Goal: Navigation & Orientation: Find specific page/section

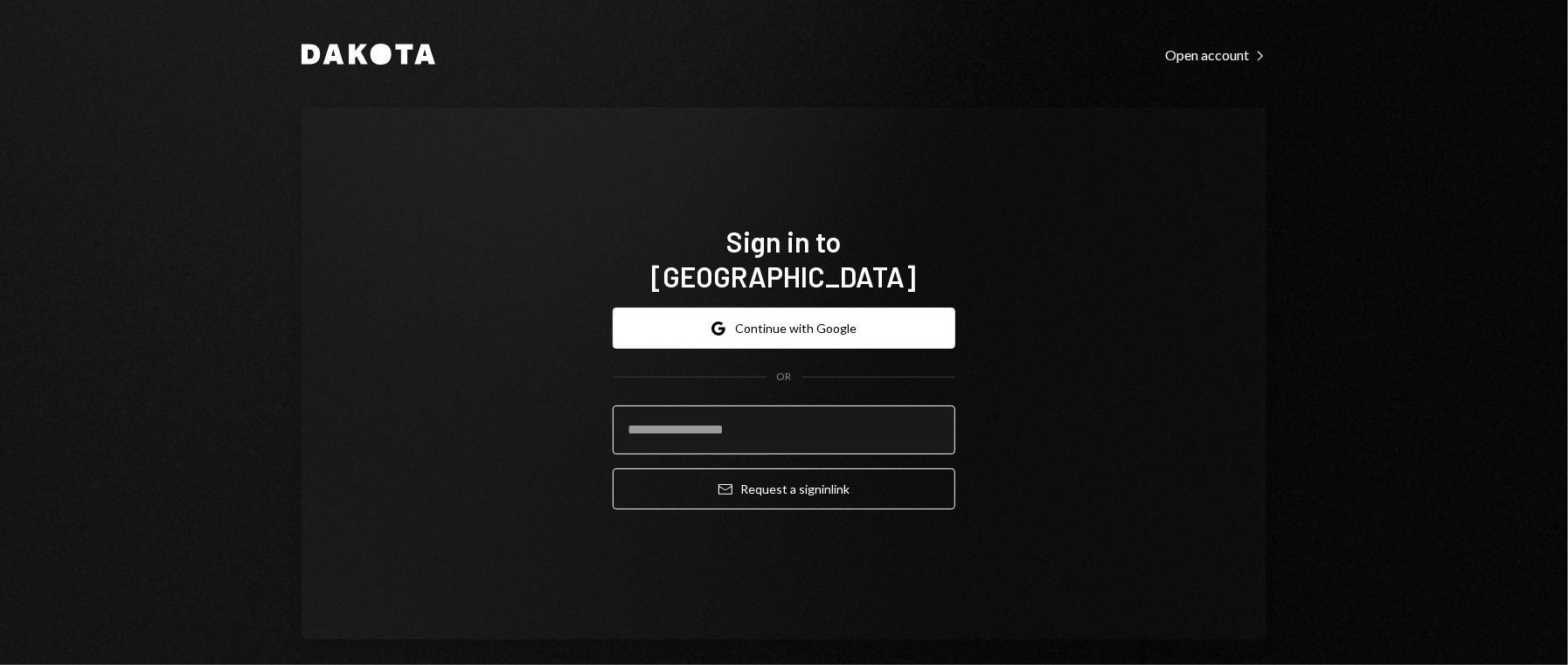
click at [678, 422] on input "email" at bounding box center [784, 430] width 343 height 49
type input "**********"
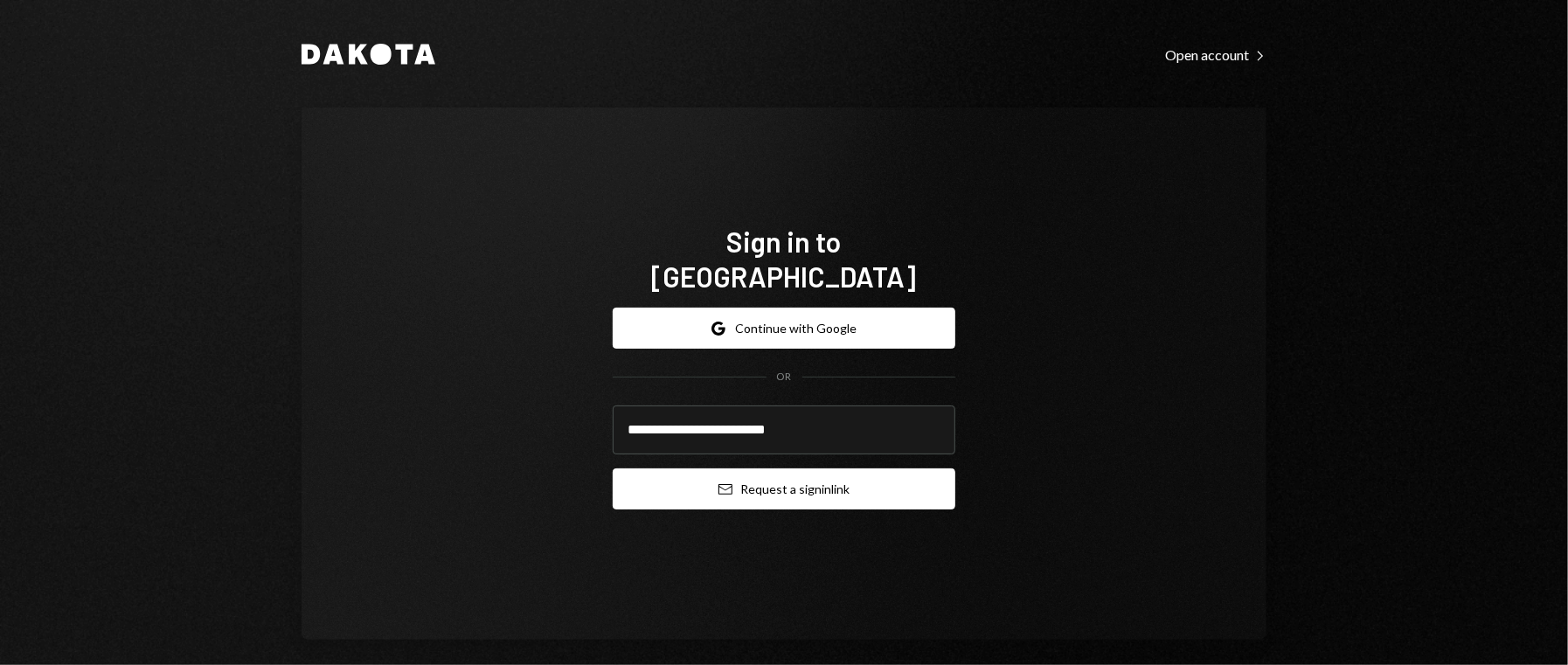
click at [747, 473] on button "Email Request a sign in link" at bounding box center [784, 489] width 343 height 41
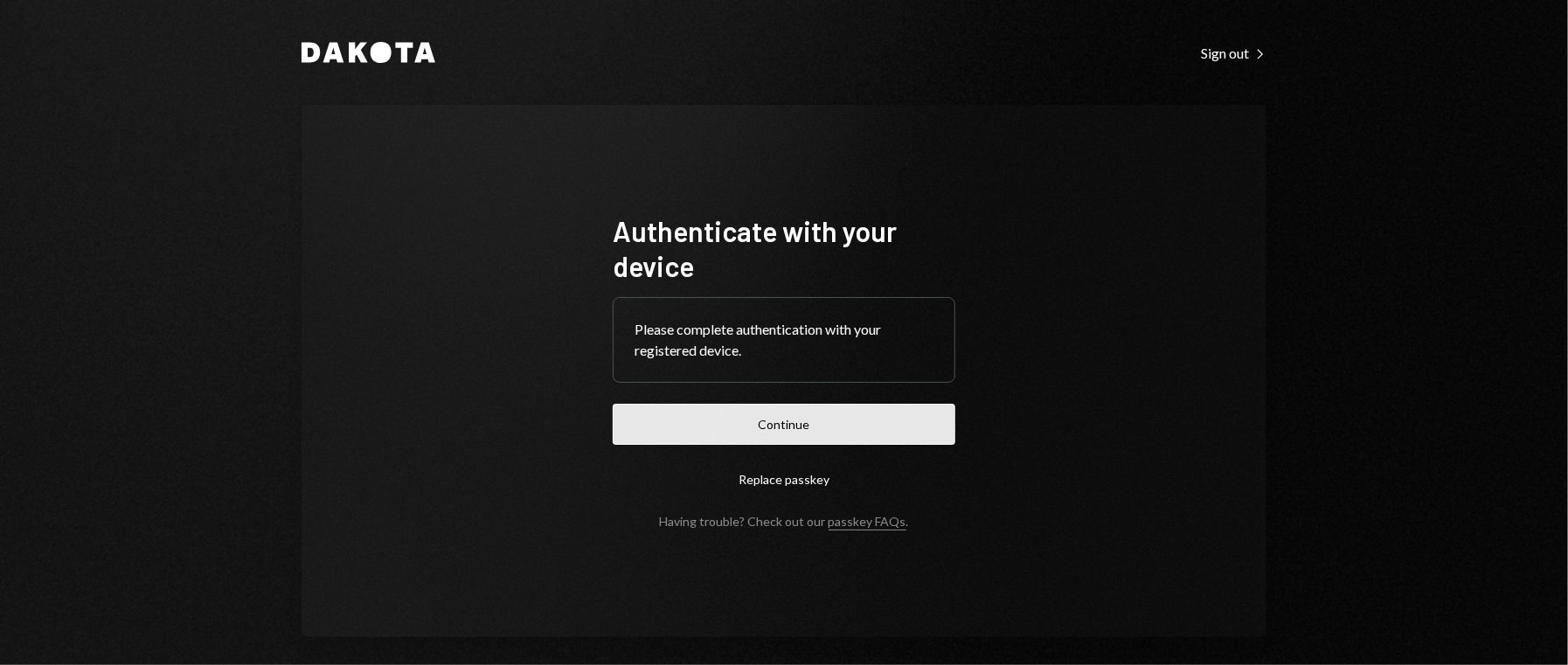
click at [835, 431] on button "Continue" at bounding box center [784, 424] width 343 height 41
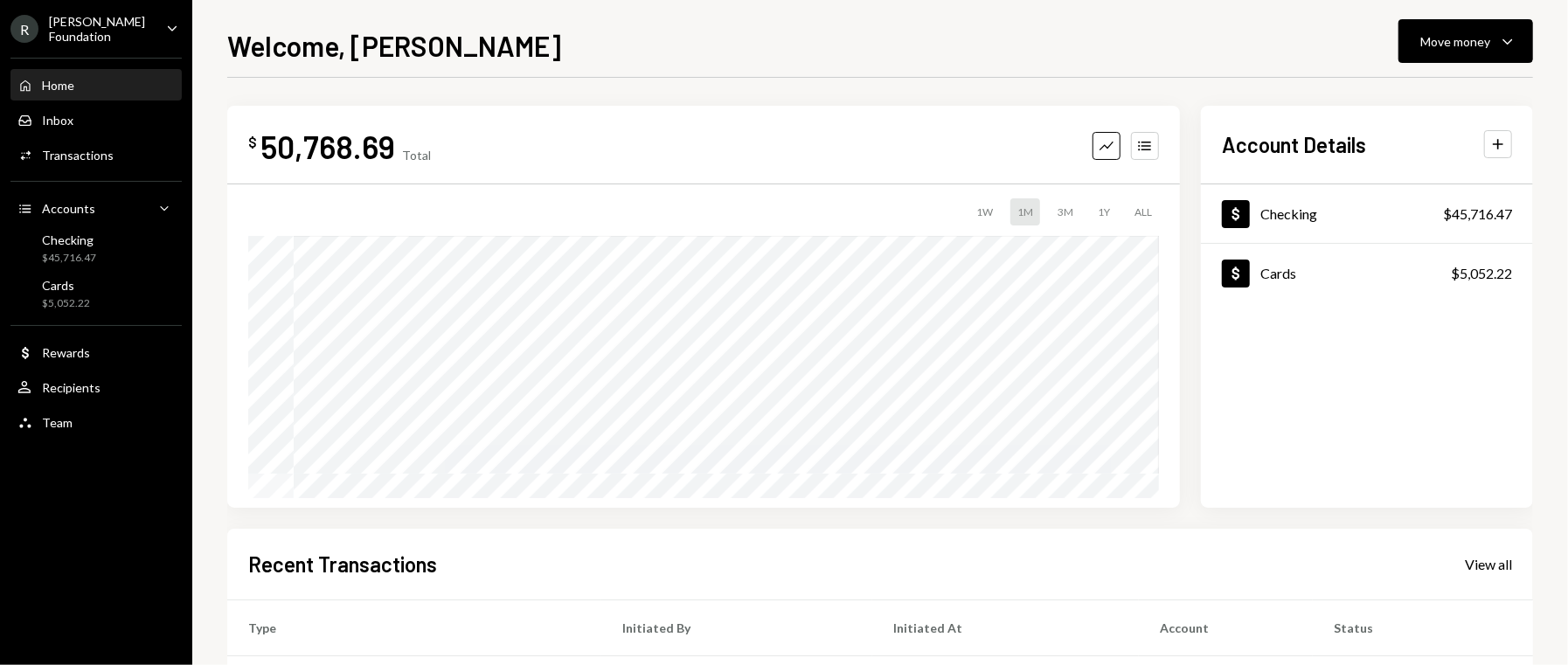
click at [501, 49] on div "Welcome, [PERSON_NAME] Move money Caret Down" at bounding box center [880, 44] width 1306 height 39
click at [1260, 227] on div "Dollar Checking $45,716.47" at bounding box center [1367, 215] width 332 height 57
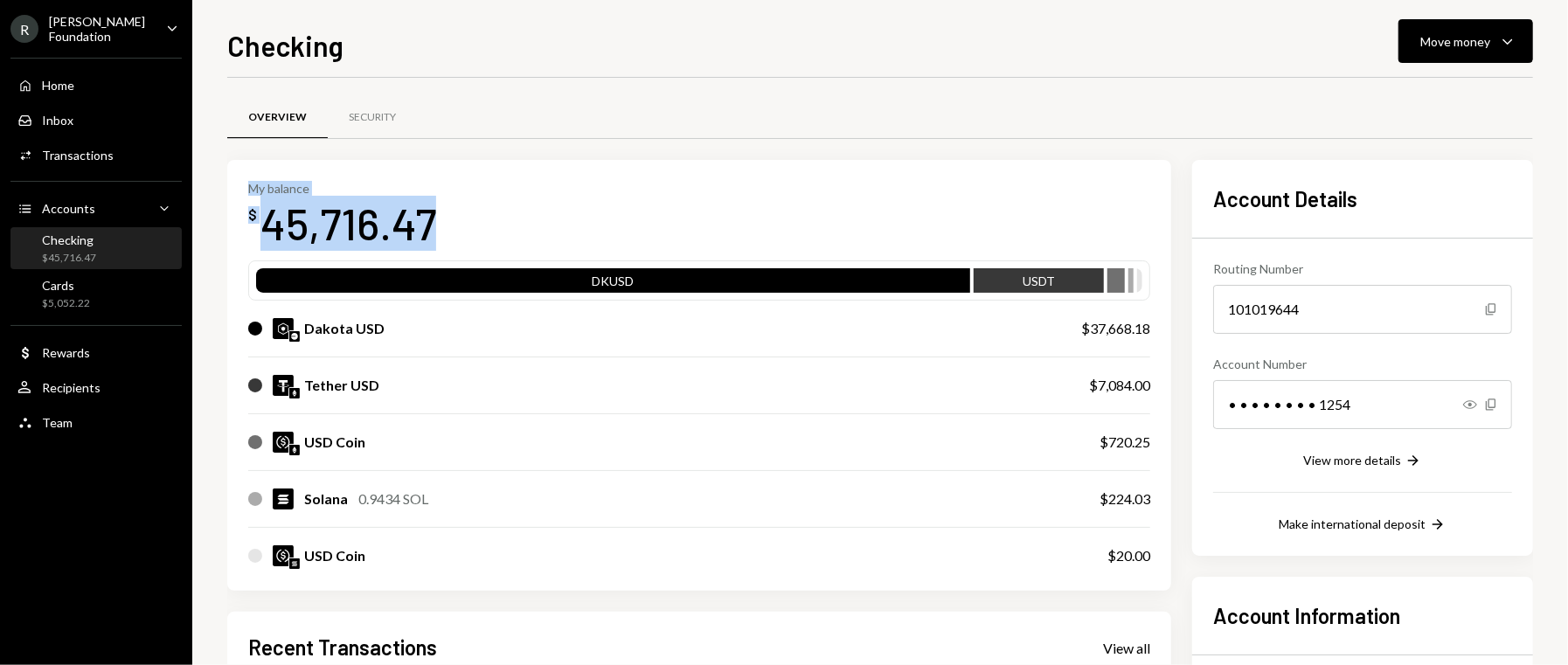
drag, startPoint x: 357, startPoint y: 233, endPoint x: 243, endPoint y: 180, distance: 125.7
click at [243, 180] on div "My balance $ 45,716.47 DKUSD USDT Dakota USD $37,668.18 Tether USD $7,084.00 US…" at bounding box center [699, 376] width 944 height 432
copy div "My balance $ 45,716.47"
click at [80, 35] on div "[PERSON_NAME] Foundation" at bounding box center [100, 28] width 103 height 30
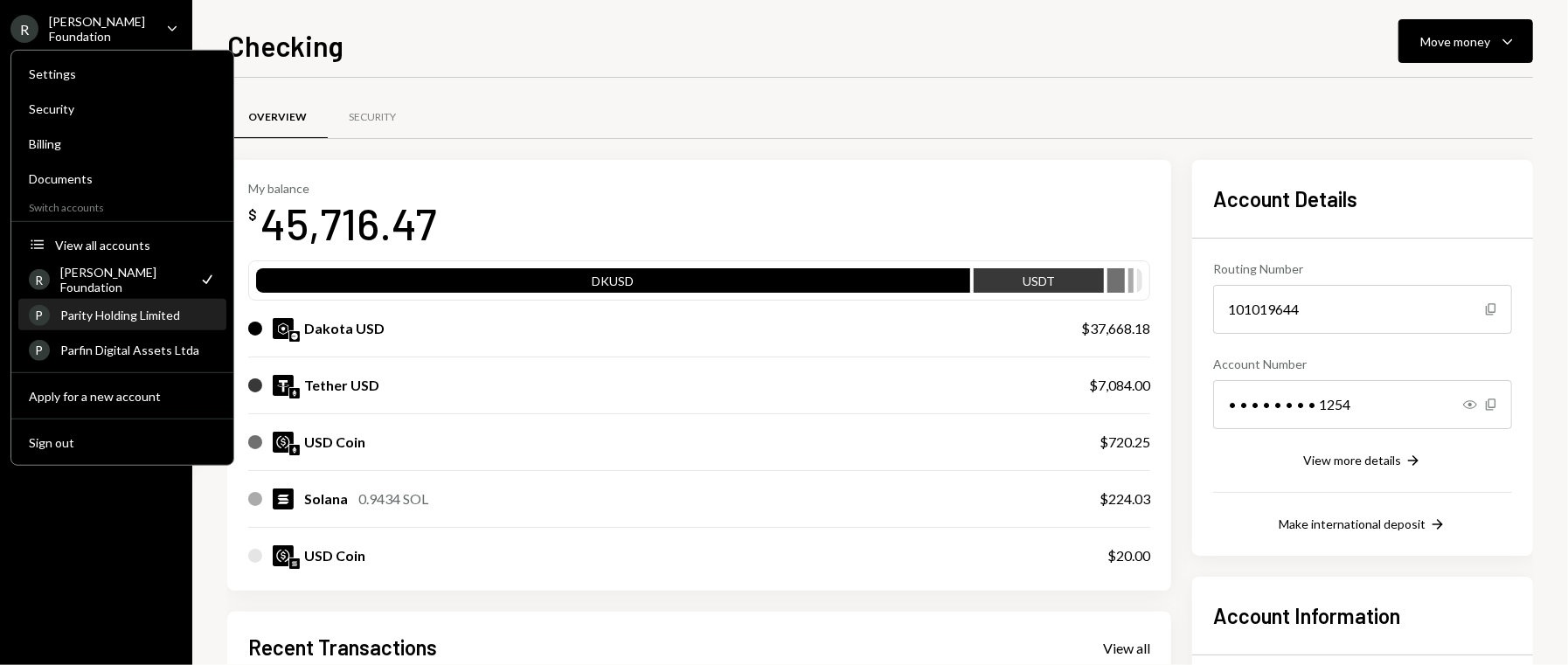
click at [136, 317] on div "Parity Holding Limited" at bounding box center [138, 315] width 155 height 15
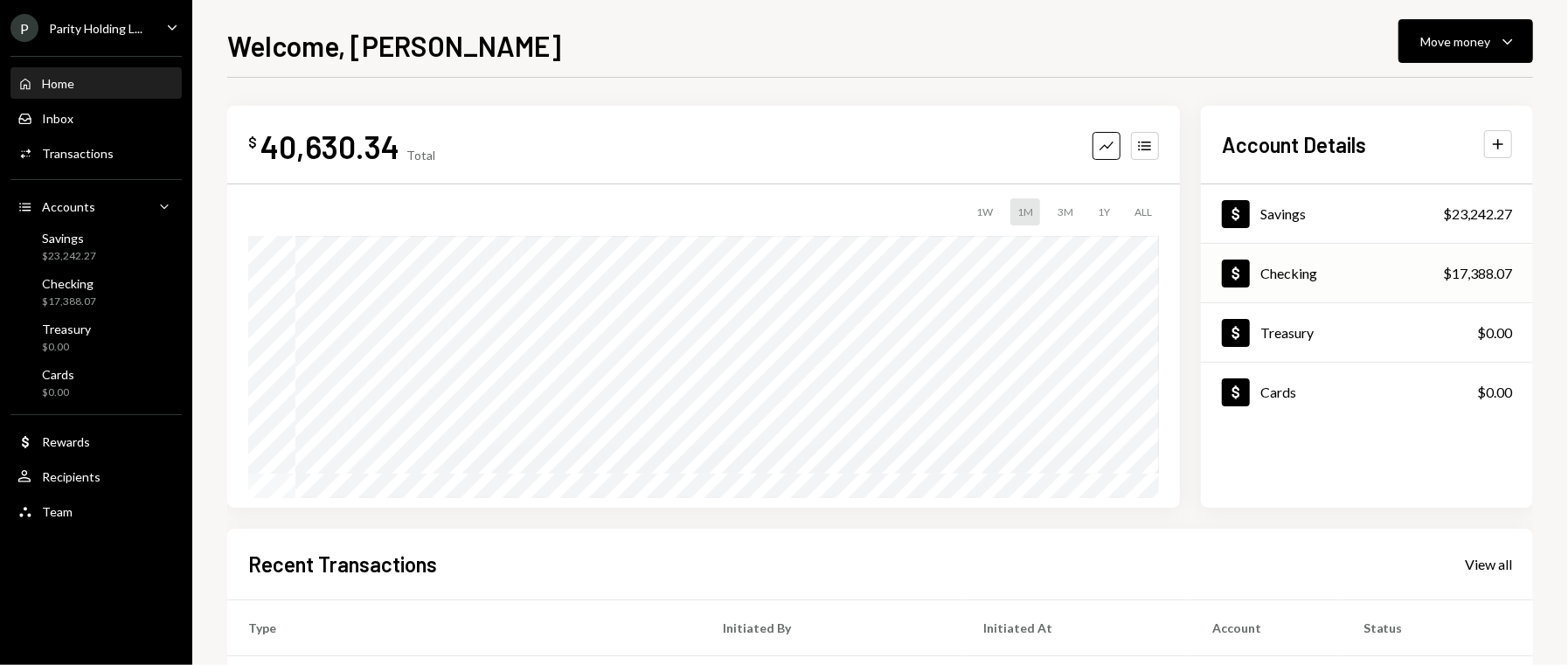
click at [1326, 269] on div "Dollar Checking $17,388.07" at bounding box center [1367, 274] width 332 height 57
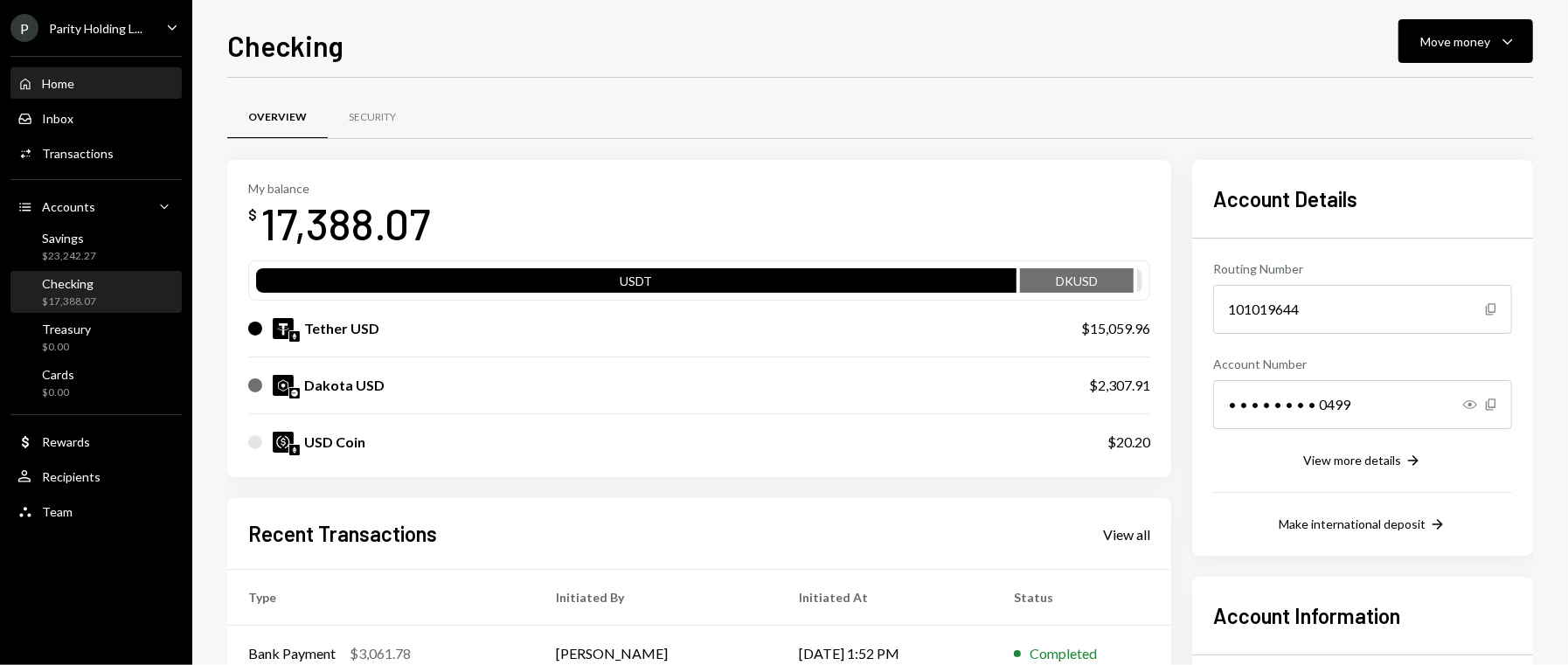
click at [54, 87] on div "Home" at bounding box center [57, 83] width 32 height 15
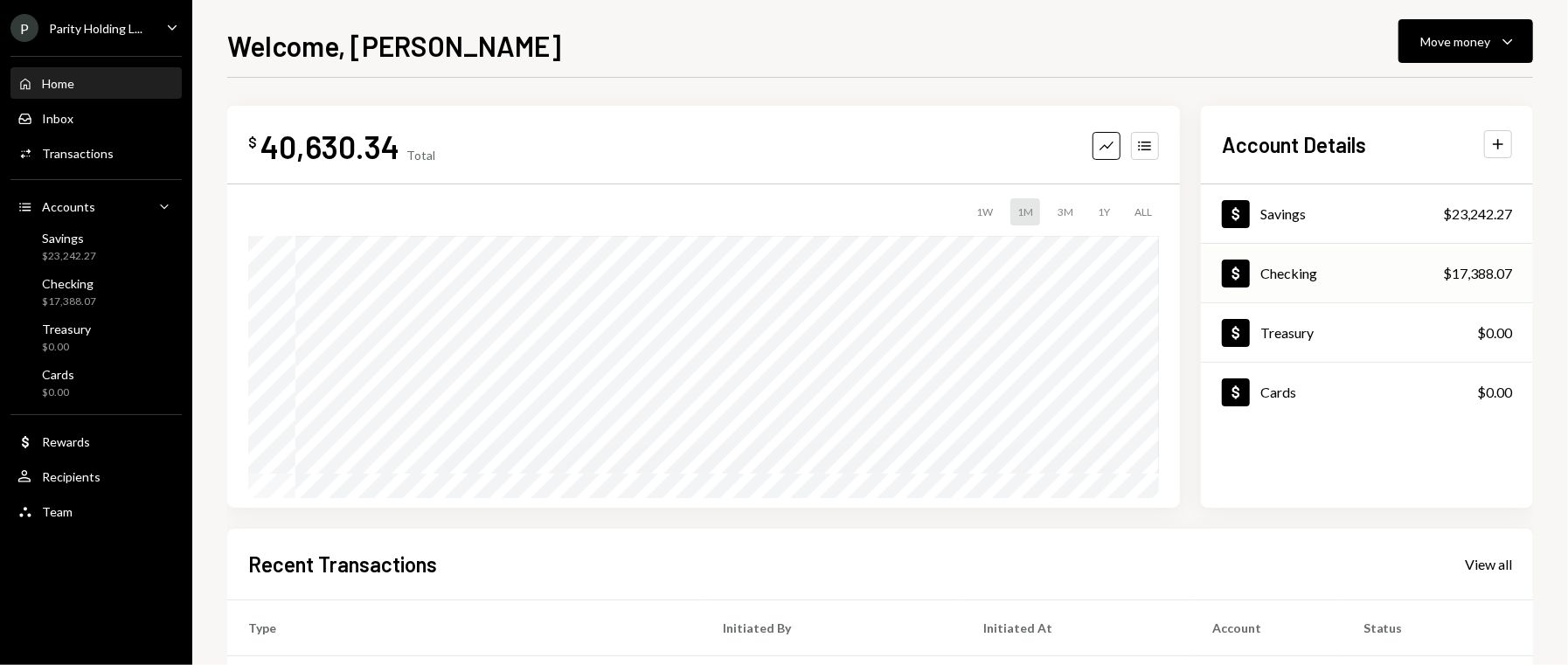
click at [1468, 270] on div "$17,388.07" at bounding box center [1477, 274] width 69 height 21
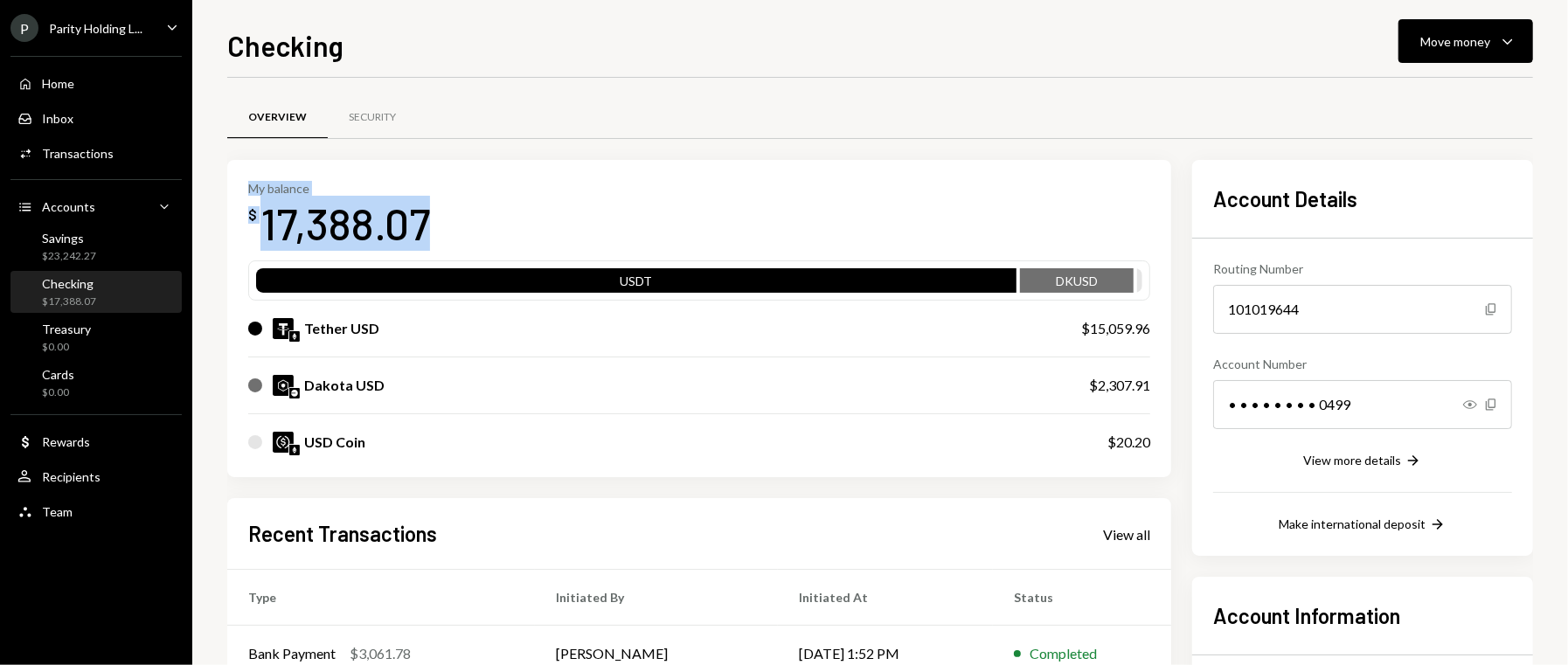
drag, startPoint x: 363, startPoint y: 235, endPoint x: 233, endPoint y: 188, distance: 138.2
click at [233, 188] on div "My balance $ 17,388.07 USDT DKUSD Tether USD $15,059.96 Dakota USD $2,307.91 US…" at bounding box center [699, 319] width 944 height 318
click at [128, 32] on div "Parity Holding L..." at bounding box center [95, 28] width 93 height 15
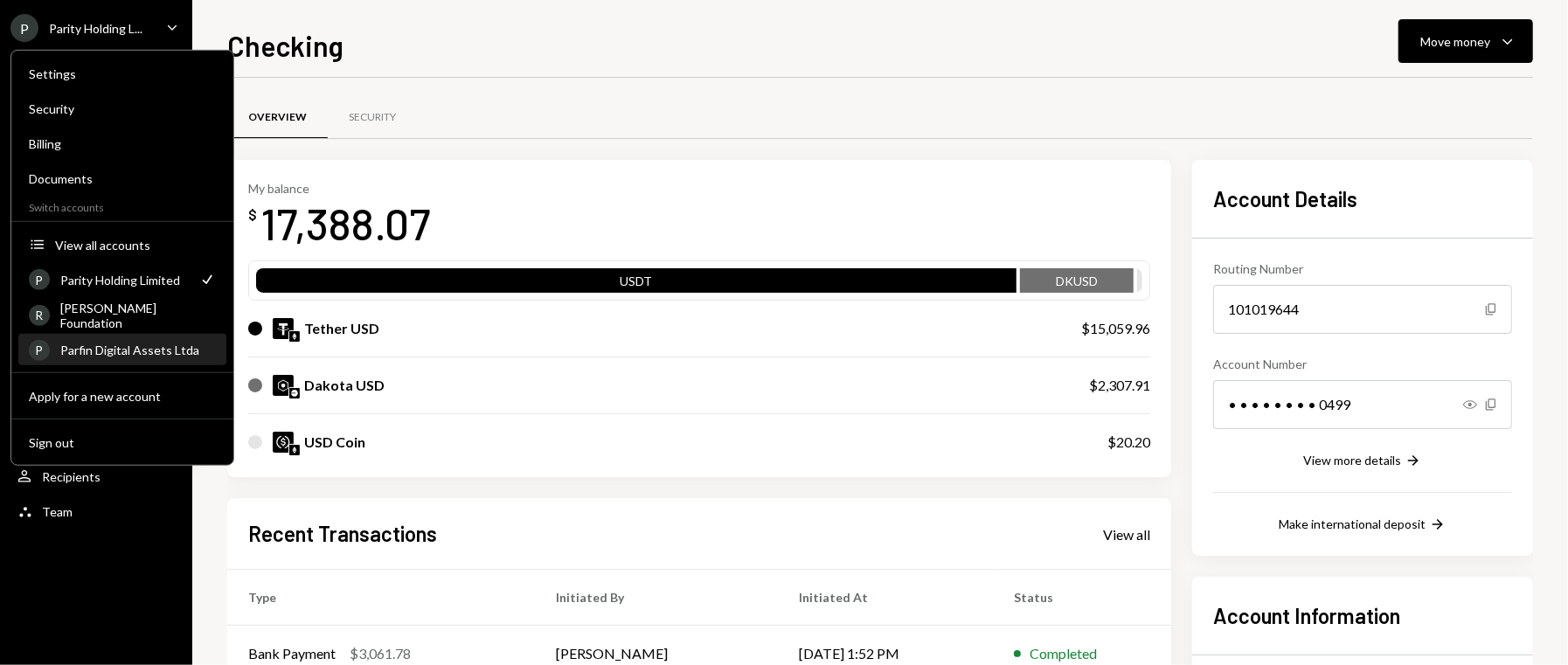
click at [114, 354] on div "Parfin Digital Assets Ltda" at bounding box center [138, 349] width 155 height 15
